Goal: Check status: Check status

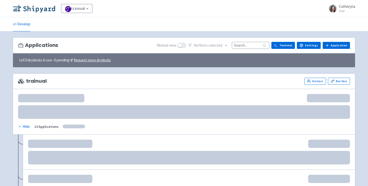
click at [246, 46] on input at bounding box center [251, 45] width 38 height 7
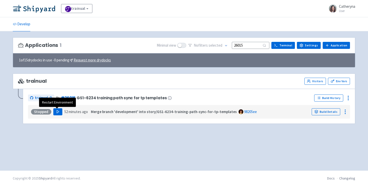
type input "26015"
click at [57, 115] on button "Play" at bounding box center [57, 111] width 9 height 7
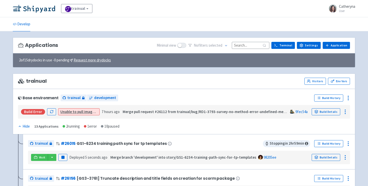
click at [238, 47] on input at bounding box center [251, 45] width 38 height 7
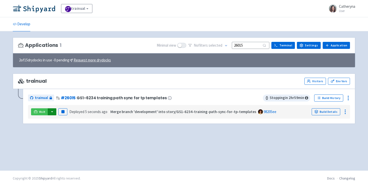
type input "26015"
click at [54, 111] on button "button" at bounding box center [52, 111] width 9 height 7
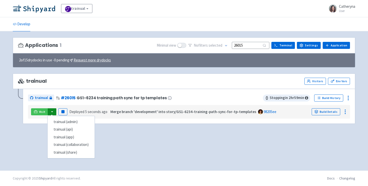
click at [88, 118] on div "trainual (admin) trainual (api) trainual (app) trainual (collaboration) trainua…" at bounding box center [71, 137] width 48 height 43
click at [86, 121] on link "trainual (admin)" at bounding box center [71, 122] width 47 height 8
